Goal: Task Accomplishment & Management: Manage account settings

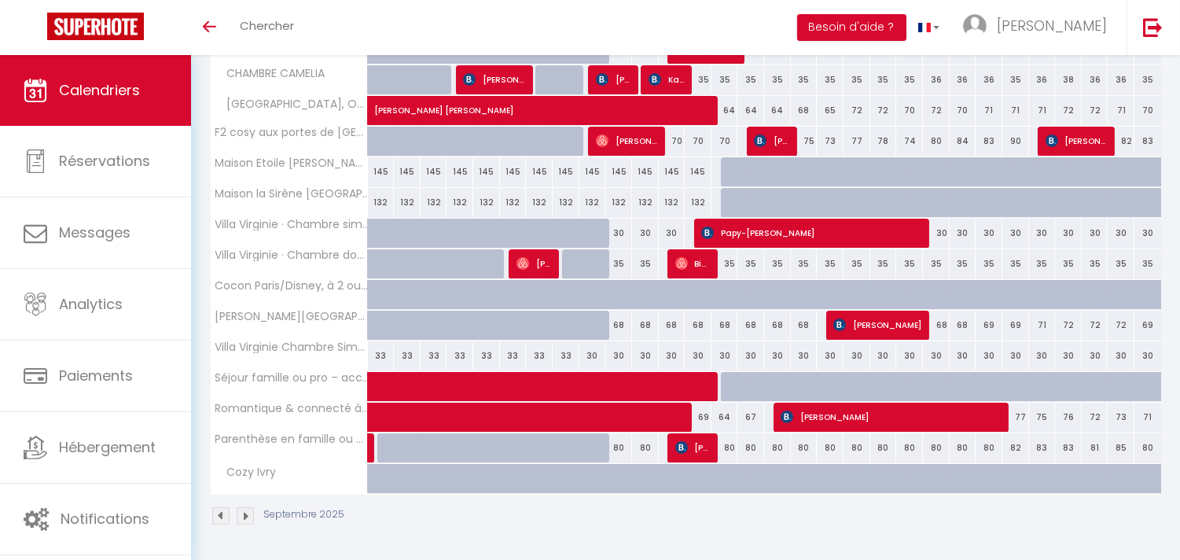
scroll to position [386, 0]
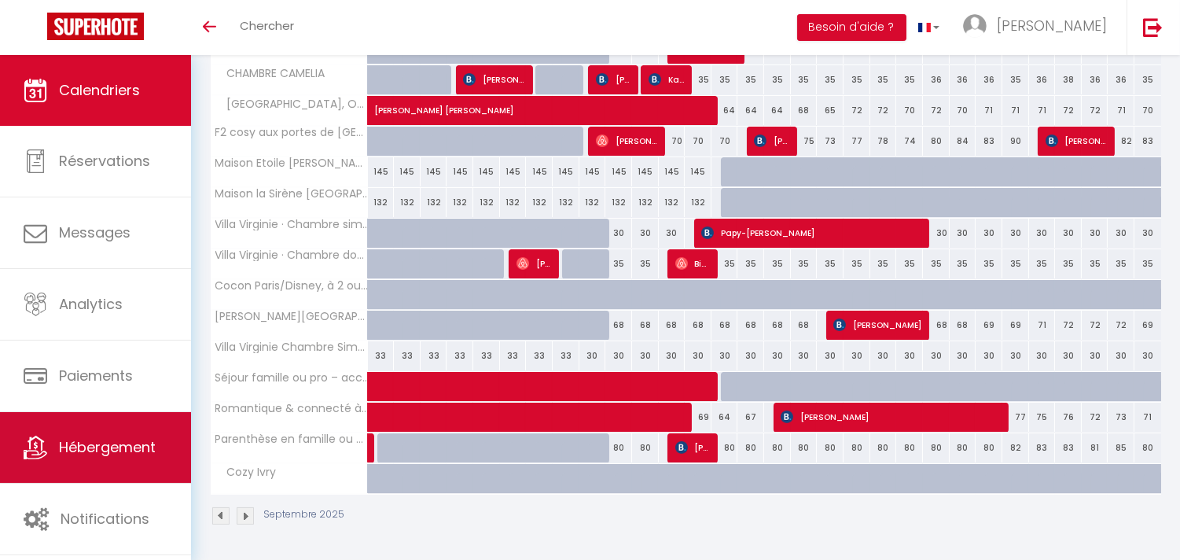
click at [127, 451] on span "Hébergement" at bounding box center [107, 447] width 97 height 20
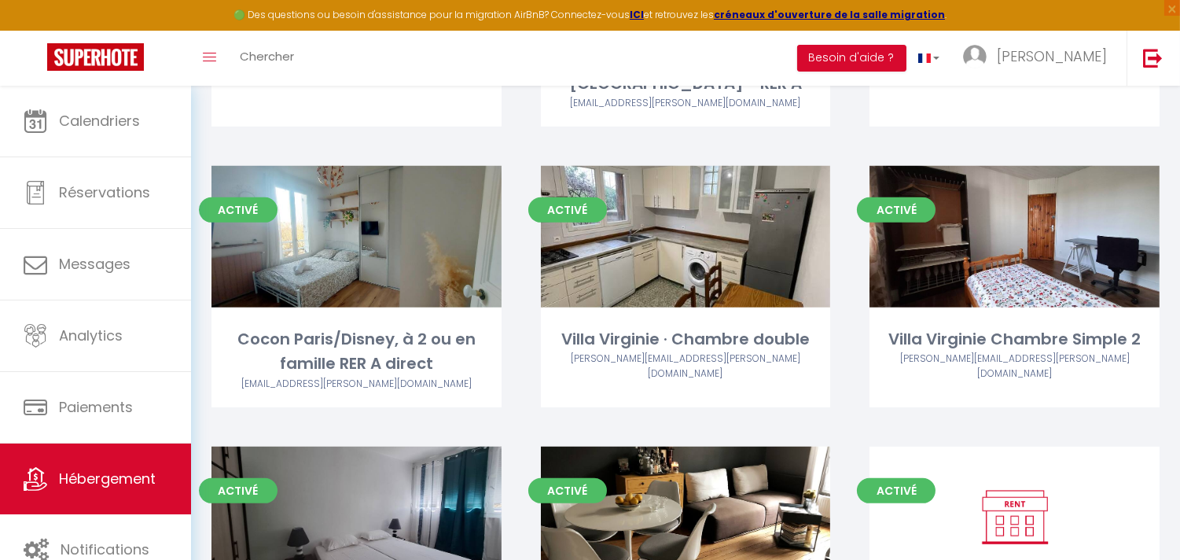
scroll to position [1371, 0]
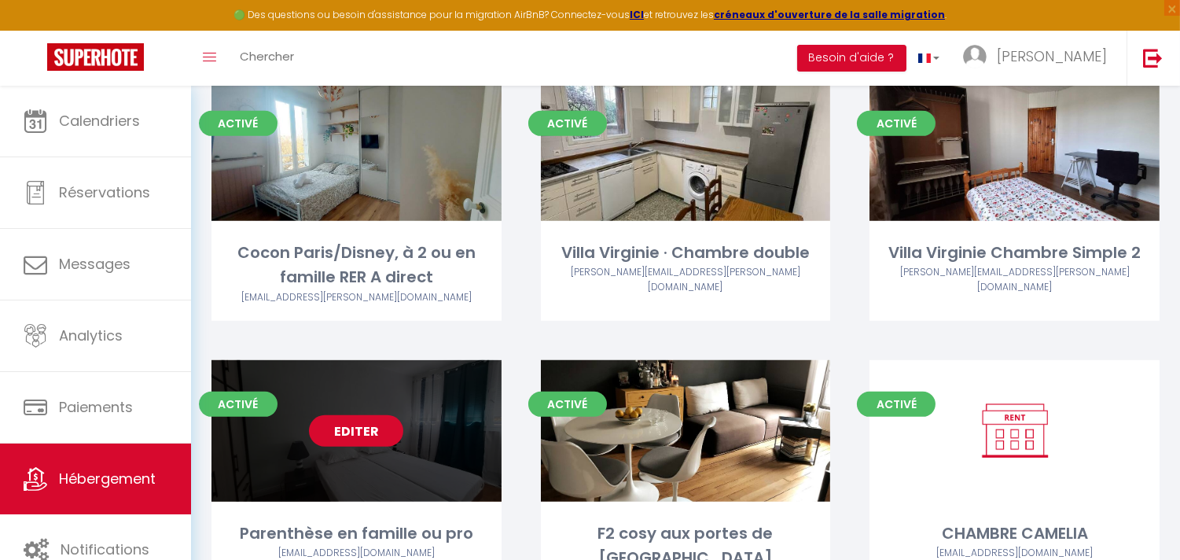
click at [326, 415] on link "Editer" at bounding box center [356, 430] width 94 height 31
select select "3"
select select "2"
select select "1"
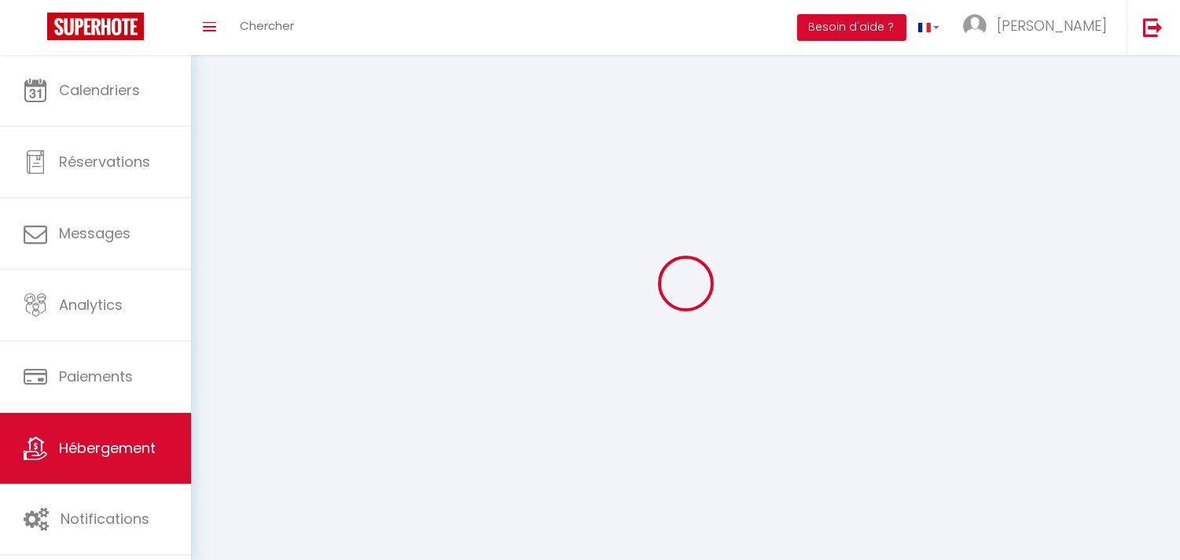
select select
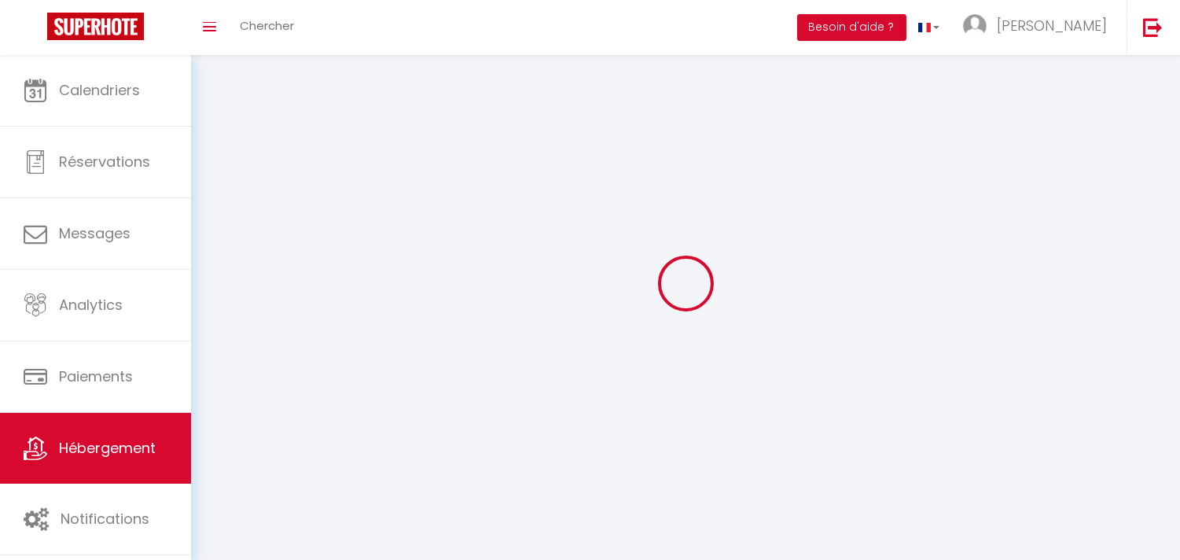
checkbox input "false"
select select
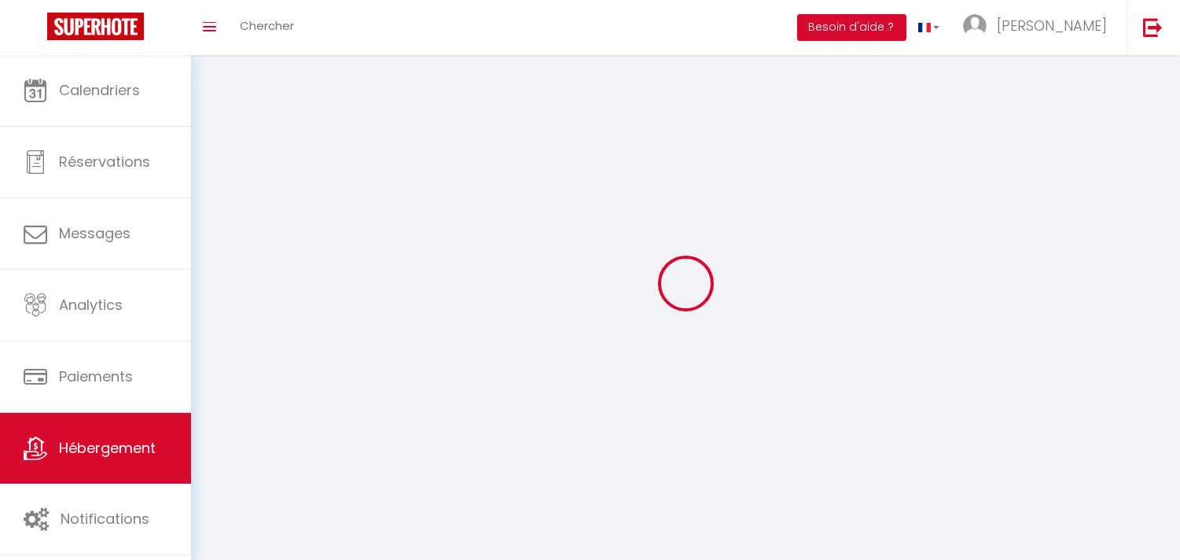
select select
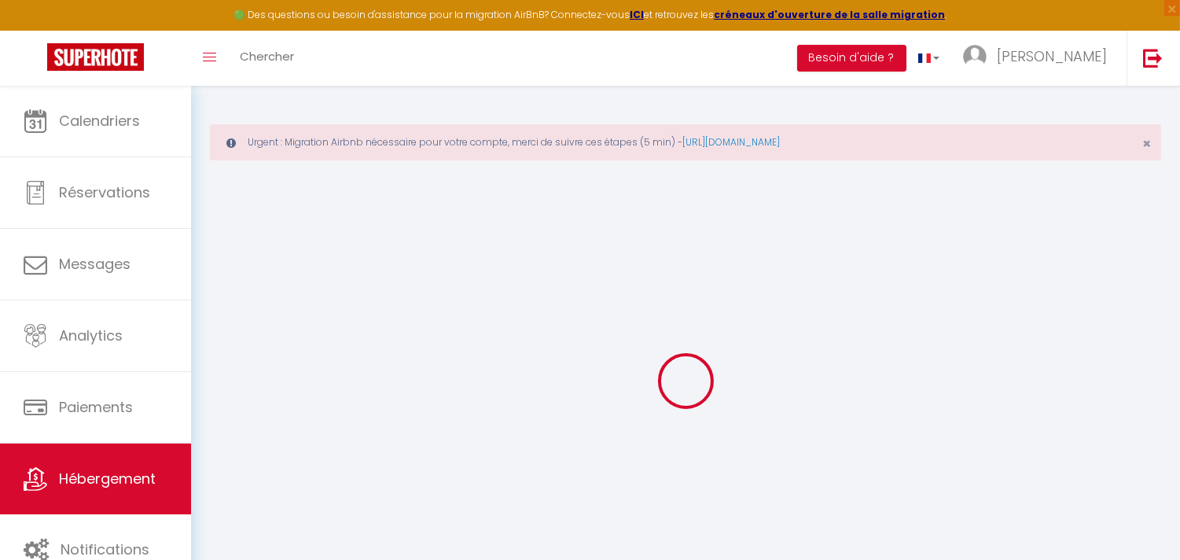
select select "+ 42 %"
select select "+ 48 %"
select select "+ 35 %"
checkbox input "false"
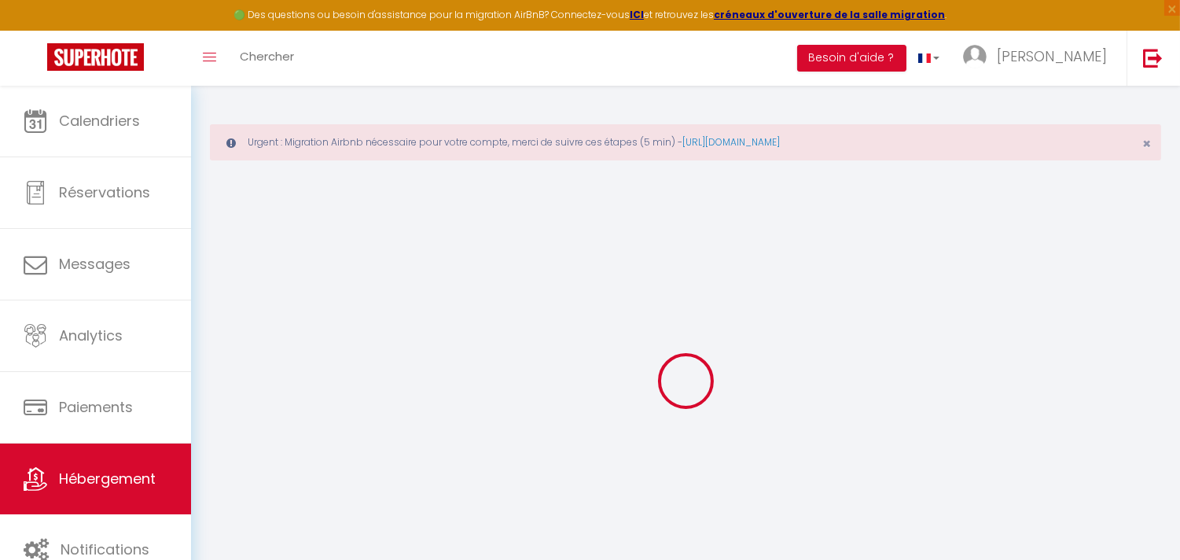
checkbox input "false"
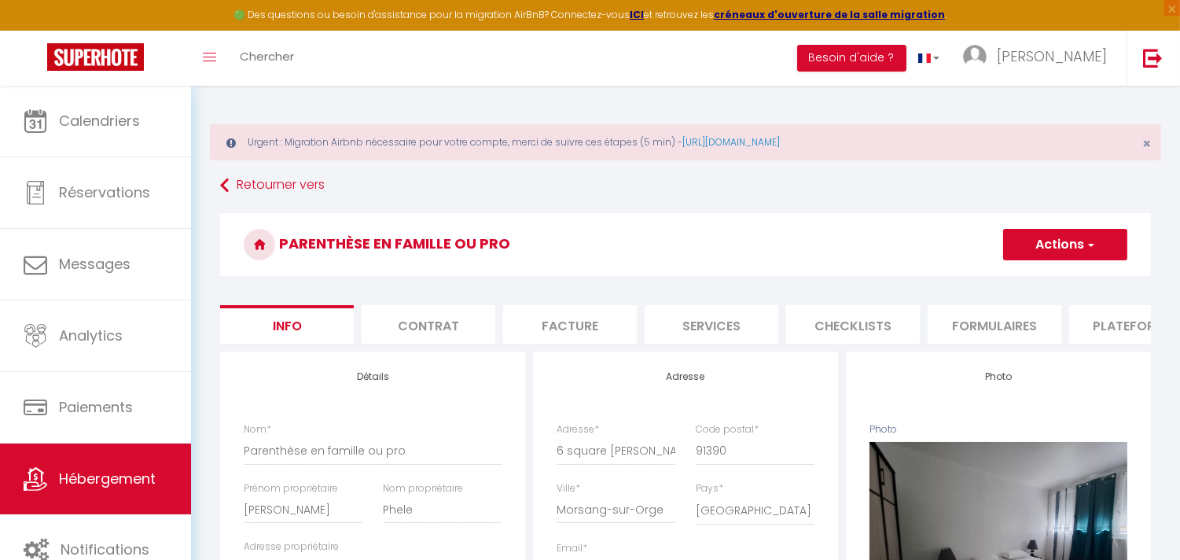
click at [1122, 317] on li "Plateformes" at bounding box center [1136, 324] width 134 height 39
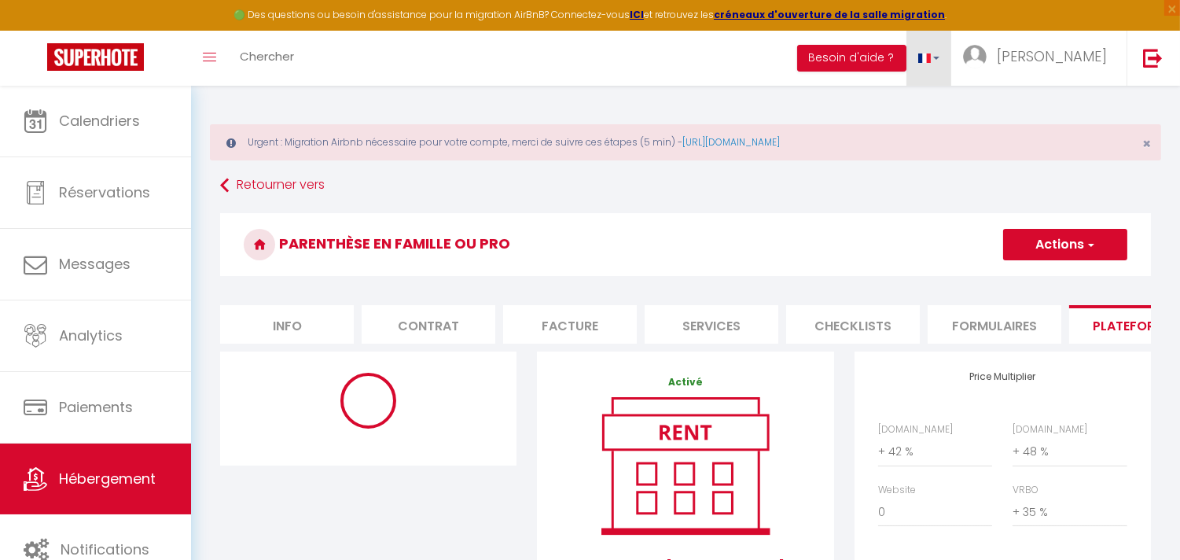
select select "365"
select select
select select "EUR"
select select
select select "17661-1454433355511995971"
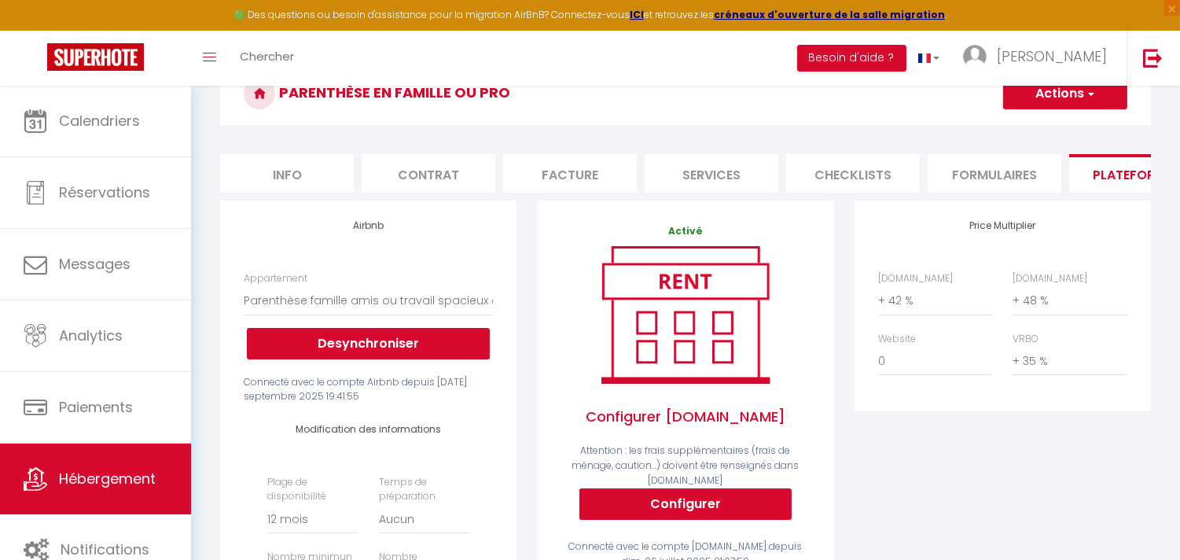
scroll to position [175, 0]
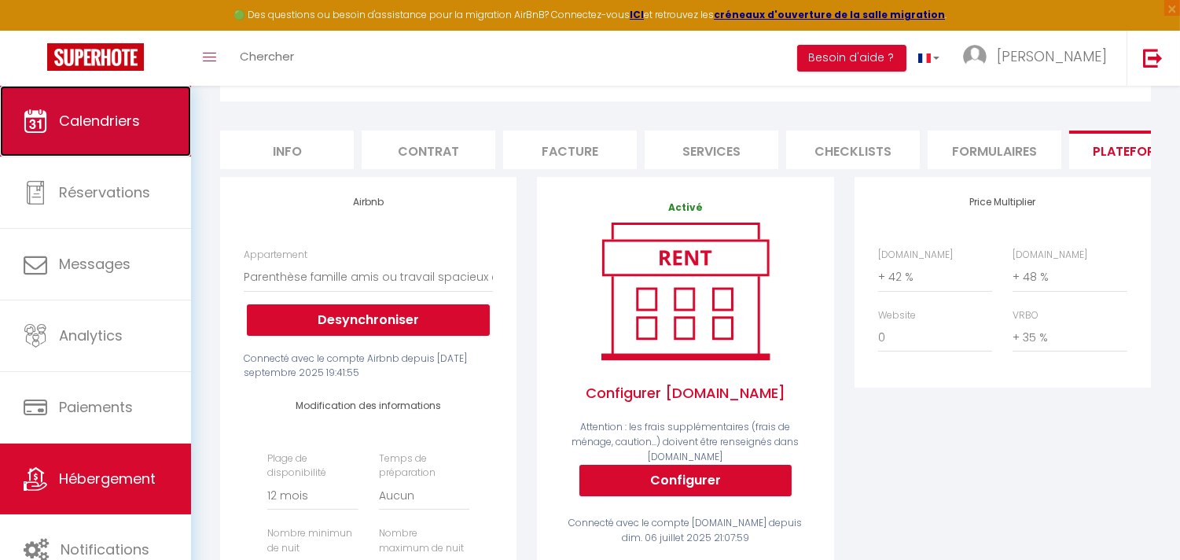
click at [112, 108] on link "Calendriers" at bounding box center [95, 121] width 191 height 71
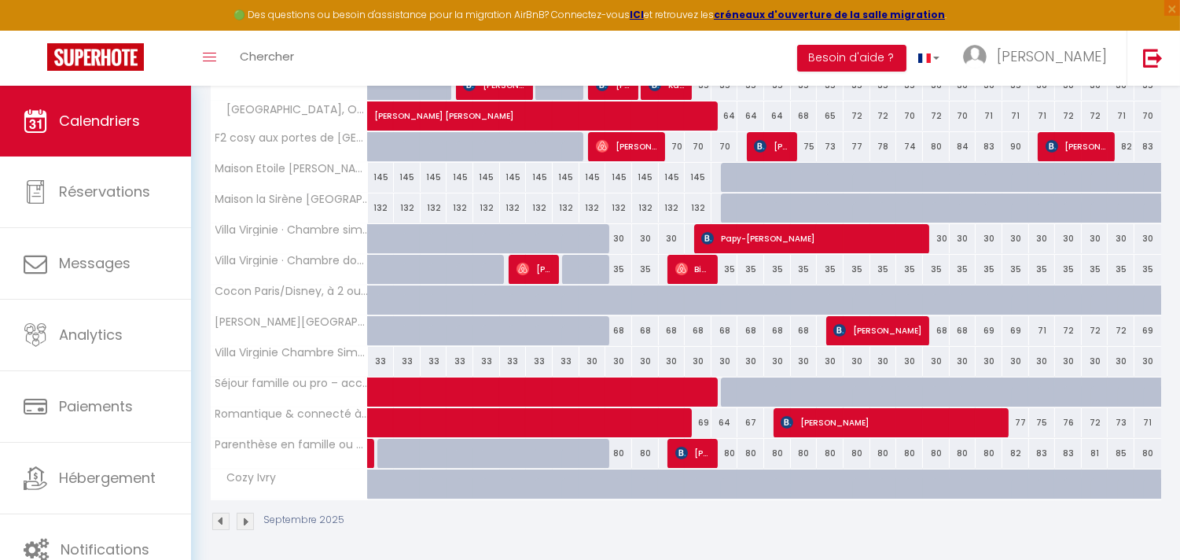
scroll to position [484, 0]
